Goal: Task Accomplishment & Management: Use online tool/utility

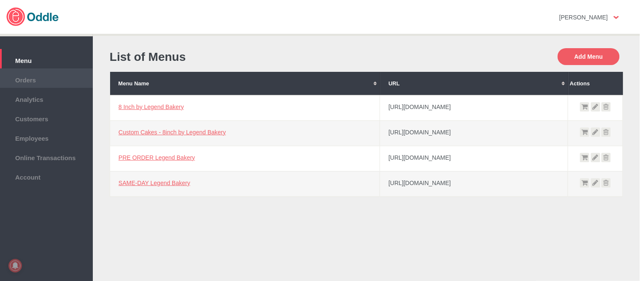
click at [56, 75] on span "Orders" at bounding box center [46, 78] width 84 height 9
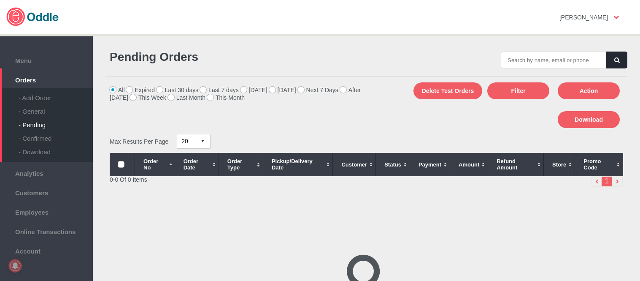
click at [30, 108] on div "- General" at bounding box center [56, 107] width 74 height 13
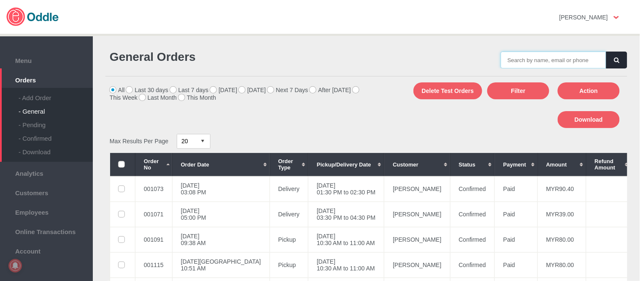
drag, startPoint x: 0, startPoint y: 0, endPoint x: 538, endPoint y: 59, distance: 541.5
click at [538, 59] on input "text" at bounding box center [553, 59] width 105 height 17
paste input "001110"
type input "001110"
click at [618, 64] on button "button" at bounding box center [616, 59] width 21 height 17
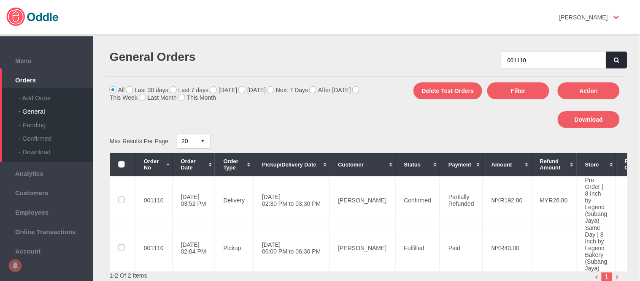
click at [616, 57] on icon "button" at bounding box center [616, 59] width 5 height 5
click at [614, 59] on icon "button" at bounding box center [616, 59] width 5 height 5
click at [357, 90] on label "This Week" at bounding box center [235, 93] width 251 height 14
click at [0, 0] on input "This Week" at bounding box center [0, 0] width 0 height 0
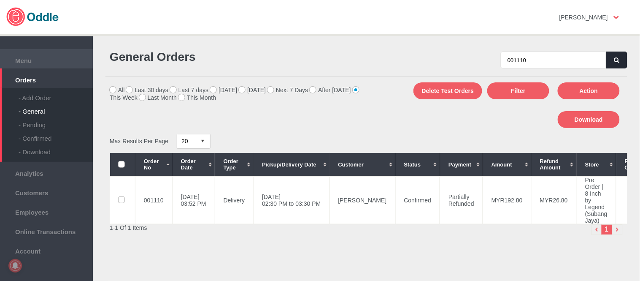
click at [21, 56] on span "Menu" at bounding box center [46, 59] width 84 height 9
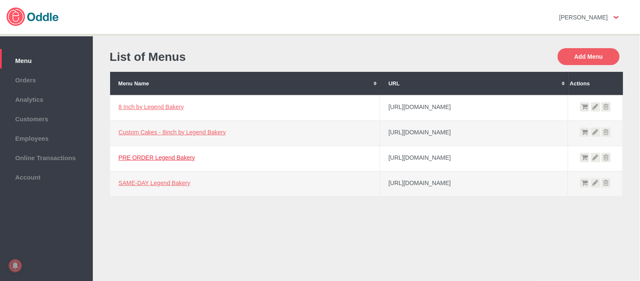
click at [149, 157] on link "PRE ORDER Legend Bakery" at bounding box center [157, 157] width 76 height 7
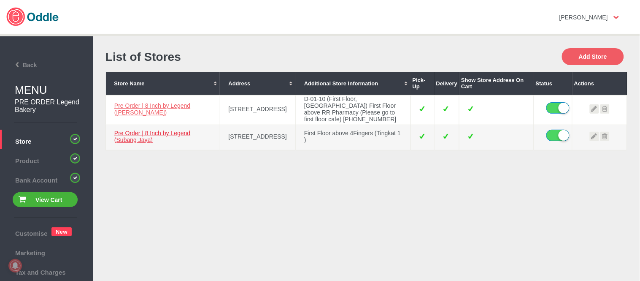
click at [137, 138] on link "Pre Order | 8 Inch by Legend (Subang Jaya)" at bounding box center [152, 136] width 76 height 13
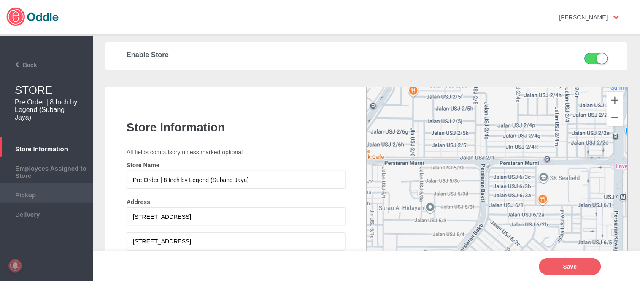
click at [45, 197] on li "Pickup" at bounding box center [46, 192] width 93 height 19
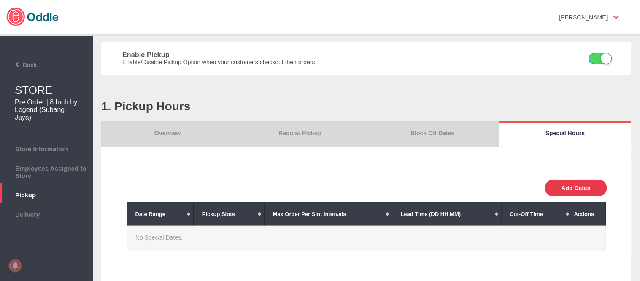
click at [588, 184] on button "Add Dates" at bounding box center [576, 187] width 62 height 17
select select "30"
type input "10"
type input "0"
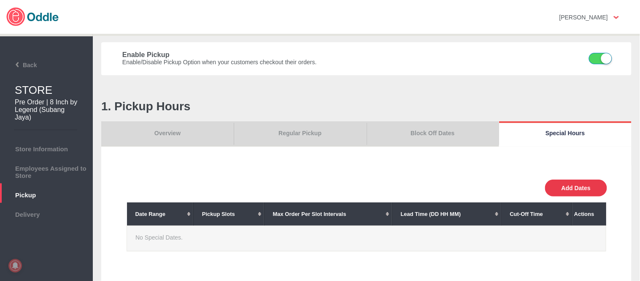
type input "30"
select select "11:00 AM"
select select "11:00 PM"
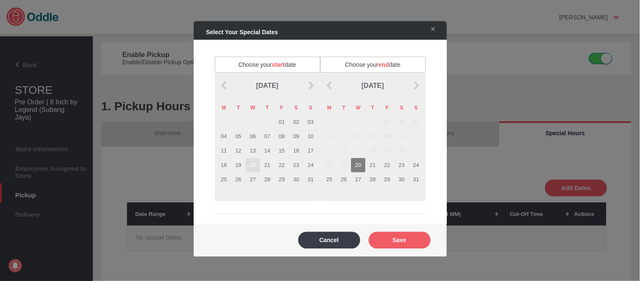
click at [254, 167] on td "20" at bounding box center [253, 165] width 14 height 14
click at [357, 165] on td "20" at bounding box center [358, 165] width 14 height 14
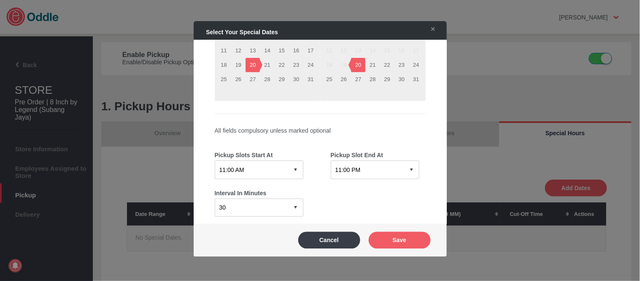
scroll to position [140, 0]
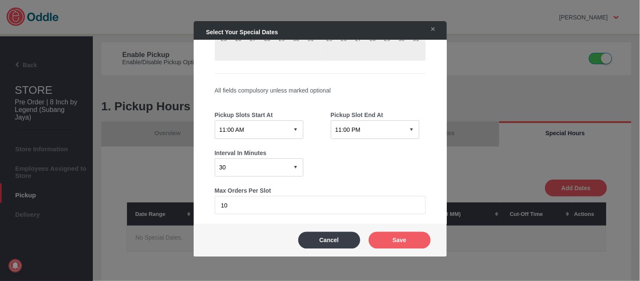
click at [274, 125] on select "12:15 AM 12:30 AM 12:45 AM 01:00 AM 01:15 AM 01:30 AM 01:45 AM 02:00 AM 02:15 A…" at bounding box center [259, 129] width 89 height 18
select select "07:00 PM"
click at [215, 120] on select "12:15 AM 12:30 AM 12:45 AM 01:00 AM 01:15 AM 01:30 AM 01:45 AM 02:00 AM 02:15 A…" at bounding box center [259, 129] width 89 height 18
click at [372, 124] on select "12:15 AM 12:30 AM 12:45 AM 01:00 AM 01:15 AM 01:30 AM 01:45 AM 02:00 AM 02:15 A…" at bounding box center [375, 129] width 89 height 18
select select "08:00 PM"
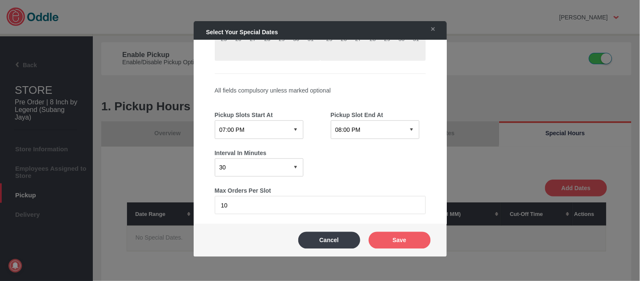
click at [331, 120] on select "12:15 AM 12:30 AM 12:45 AM 01:00 AM 01:15 AM 01:30 AM 01:45 AM 02:00 AM 02:15 A…" at bounding box center [375, 129] width 89 height 18
click at [275, 167] on select "0 15 30 60 120" at bounding box center [259, 167] width 89 height 18
select select "60"
click at [215, 158] on select "0 15 30 60 120" at bounding box center [259, 167] width 89 height 18
click at [416, 236] on button "Save" at bounding box center [400, 239] width 62 height 17
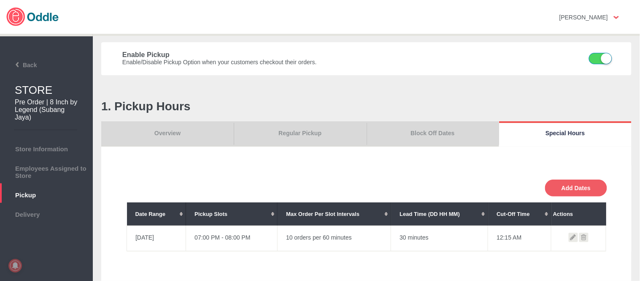
click at [580, 232] on icon at bounding box center [583, 236] width 9 height 9
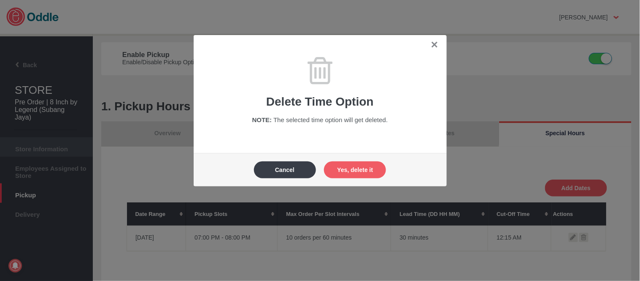
click at [353, 171] on button "Yes, delete it" at bounding box center [355, 169] width 62 height 17
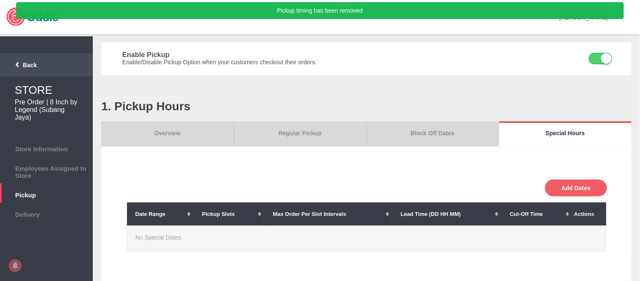
click at [26, 66] on span "Back" at bounding box center [20, 65] width 34 height 7
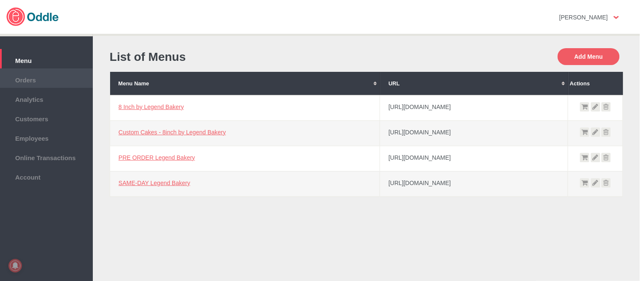
click at [32, 86] on li "Orders" at bounding box center [46, 77] width 93 height 19
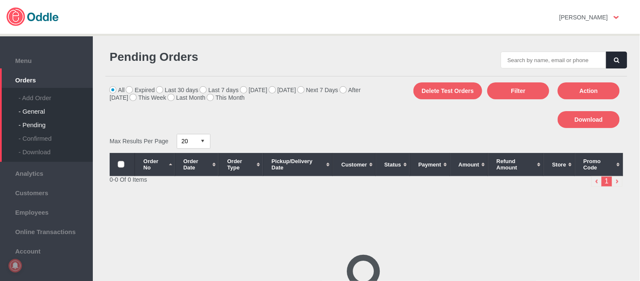
click at [30, 110] on div "- General" at bounding box center [56, 107] width 74 height 13
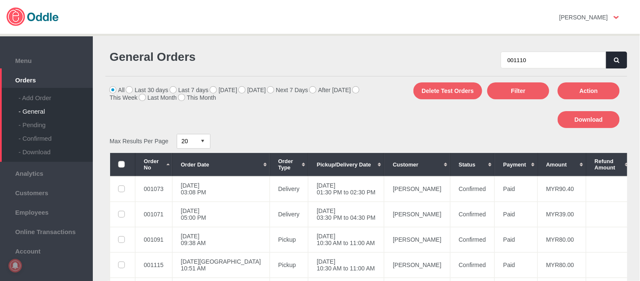
type input "001110"
click at [617, 58] on button "button" at bounding box center [616, 59] width 21 height 17
